Goal: Task Accomplishment & Management: Use online tool/utility

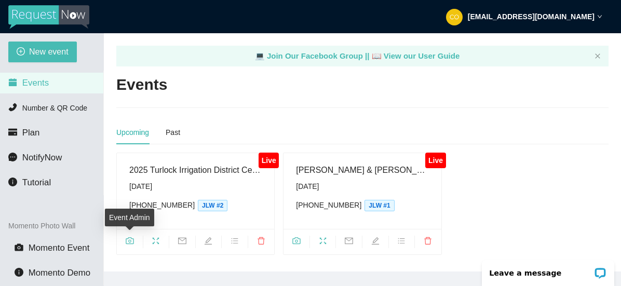
click at [132, 241] on icon "camera" at bounding box center [130, 241] width 8 height 8
click at [130, 237] on icon "camera" at bounding box center [130, 240] width 8 height 7
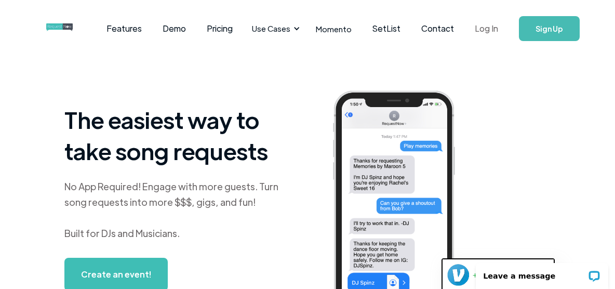
click at [494, 33] on link "Log In" at bounding box center [486, 28] width 44 height 36
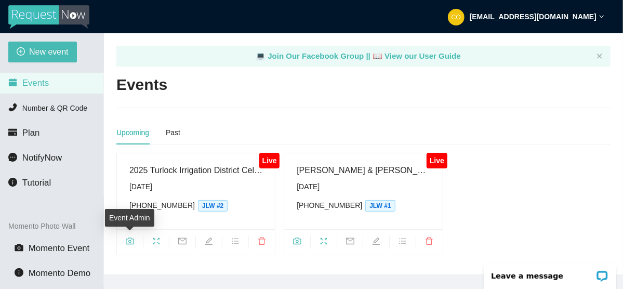
click at [130, 239] on icon "camera" at bounding box center [130, 241] width 8 height 8
